Goal: Information Seeking & Learning: Compare options

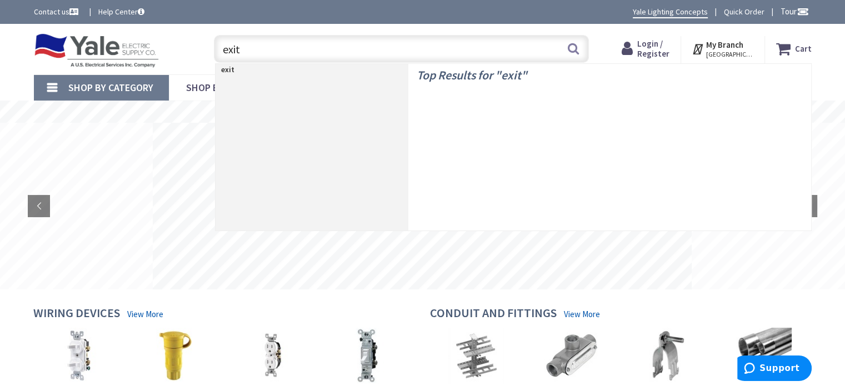
type input "exit"
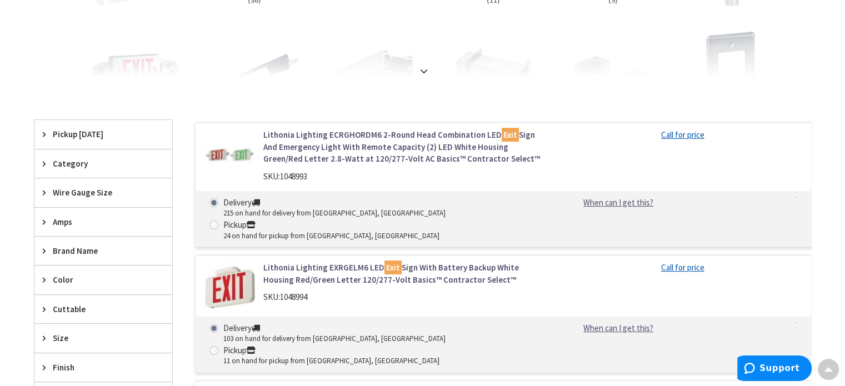
scroll to position [333, 0]
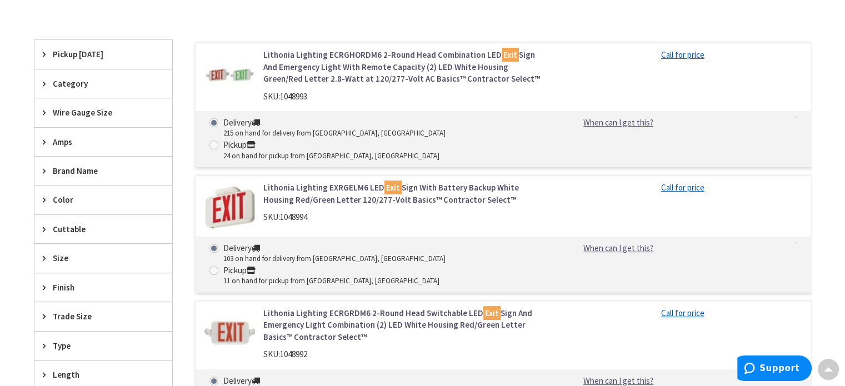
click at [325, 182] on link "Lithonia Lighting EXRGELM6 LED Exit Sign With Battery Backup White Housing Red/…" at bounding box center [404, 194] width 283 height 24
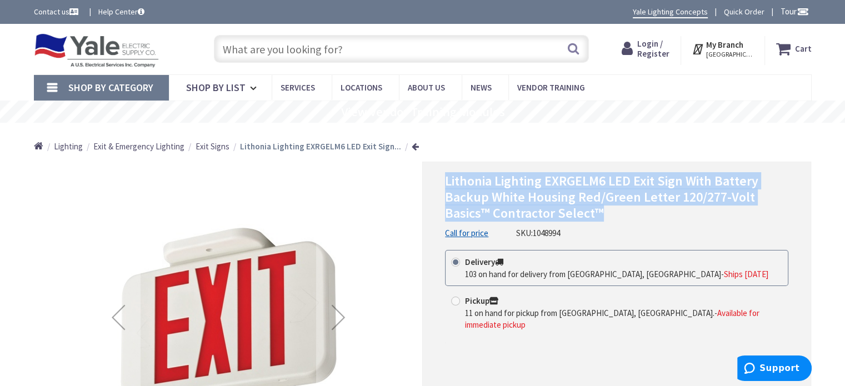
drag, startPoint x: 613, startPoint y: 215, endPoint x: 449, endPoint y: 179, distance: 167.9
click at [447, 180] on h1 "Lithonia Lighting EXRGELM6 LED Exit Sign With Battery Backup White Housing Red/…" at bounding box center [616, 197] width 343 height 48
copy span "Lithonia Lighting EXRGELM6 LED Exit Sign With Battery Backup White Housing Red/…"
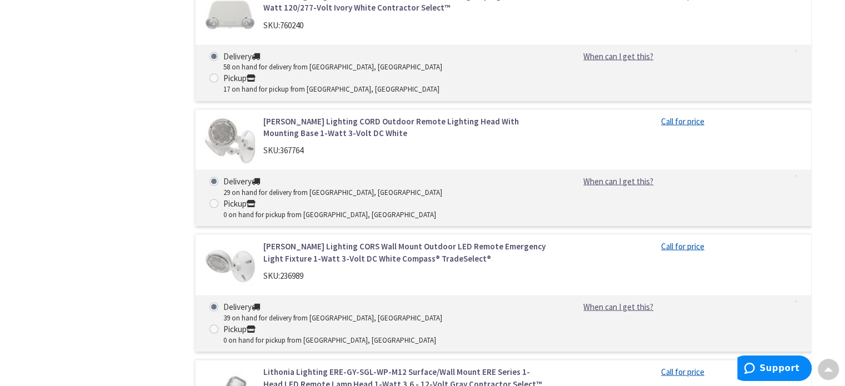
scroll to position [2172, 0]
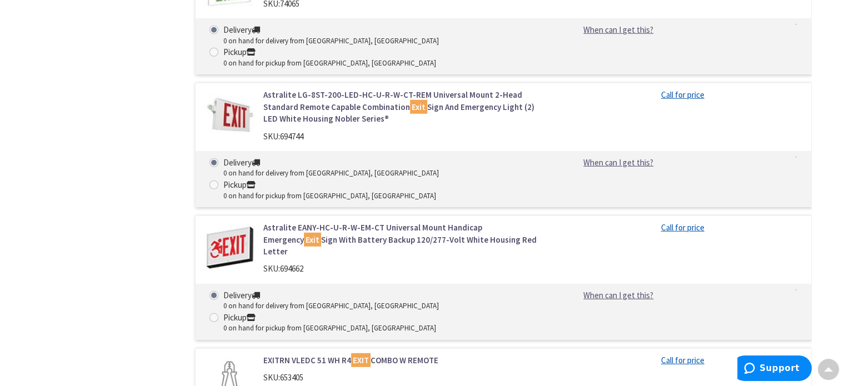
scroll to position [3117, 0]
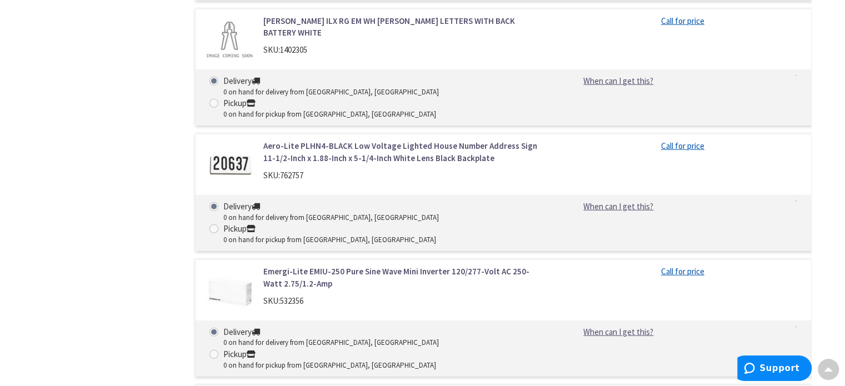
scroll to position [7460, 0]
